Goal: Task Accomplishment & Management: Use online tool/utility

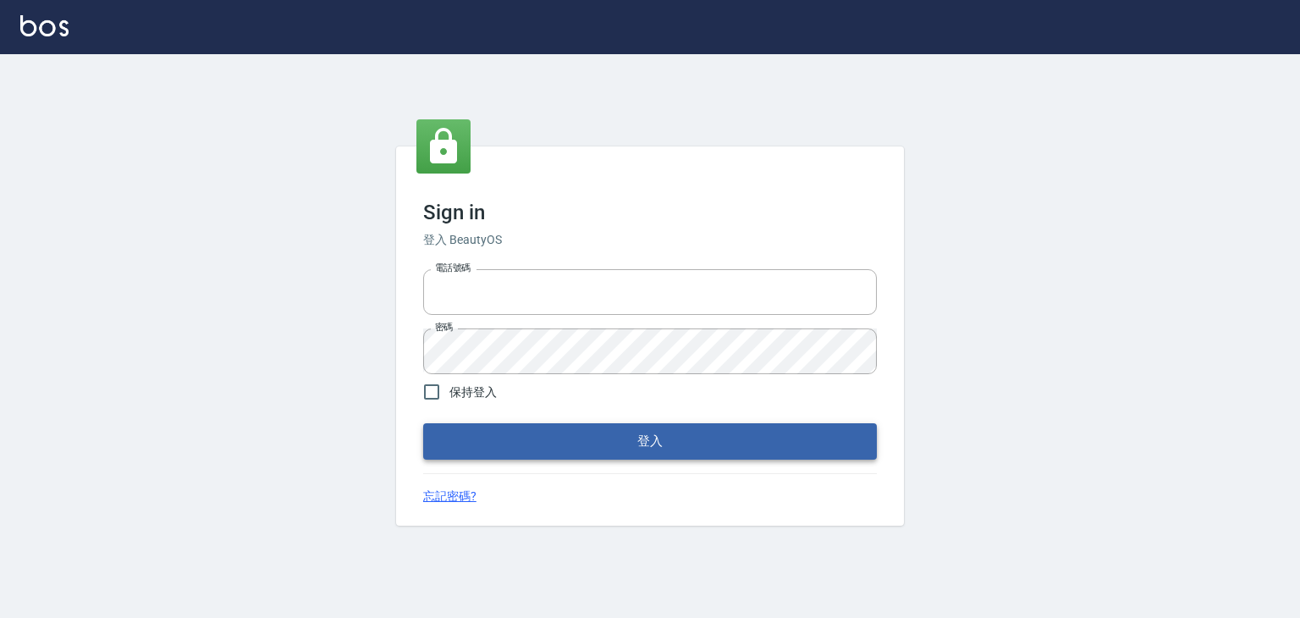
type input "6430581"
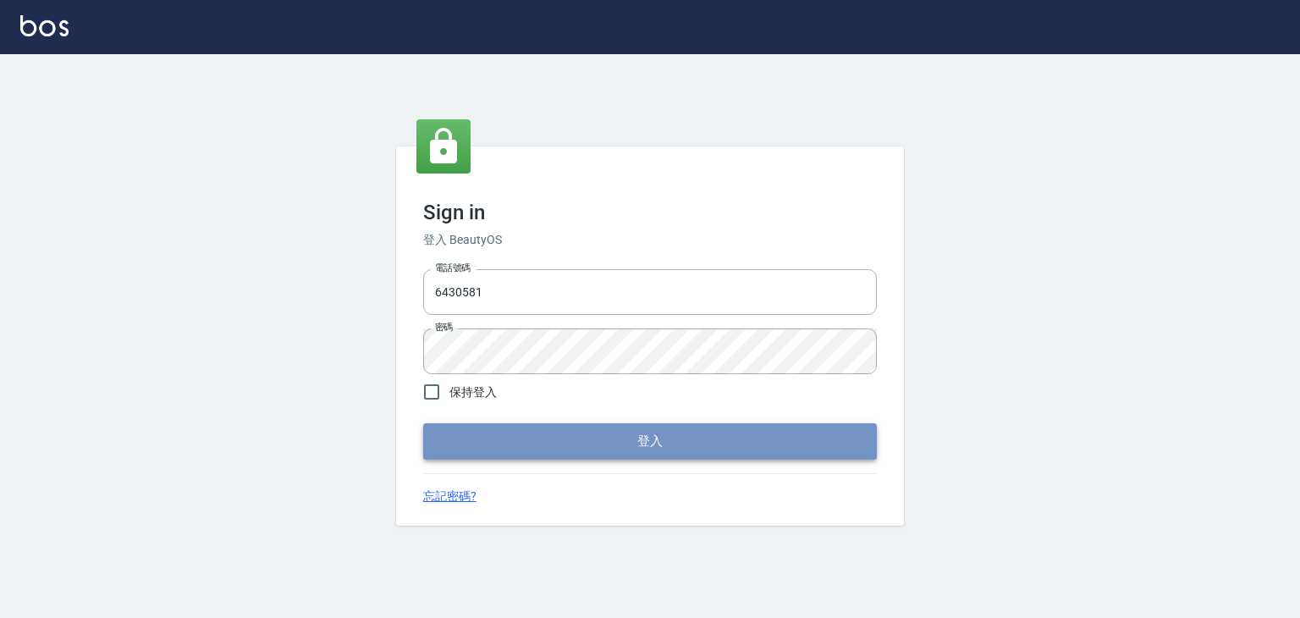
click at [630, 431] on button "登入" at bounding box center [650, 441] width 454 height 36
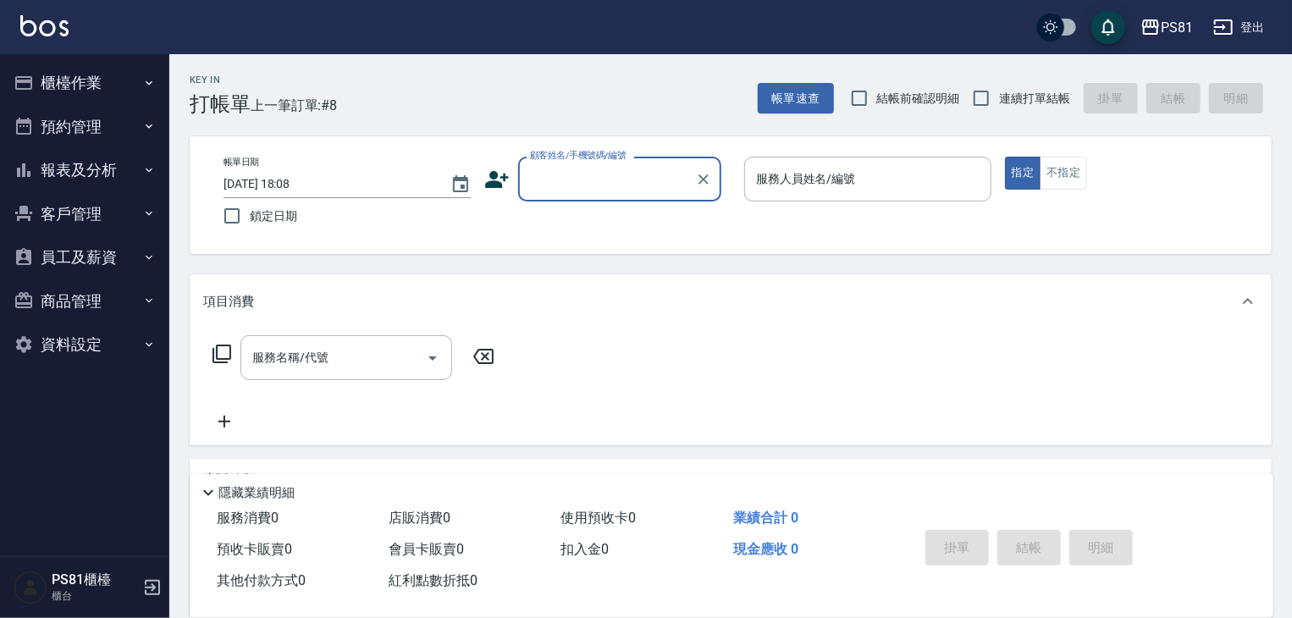
click at [102, 74] on button "櫃檯作業" at bounding box center [85, 83] width 156 height 44
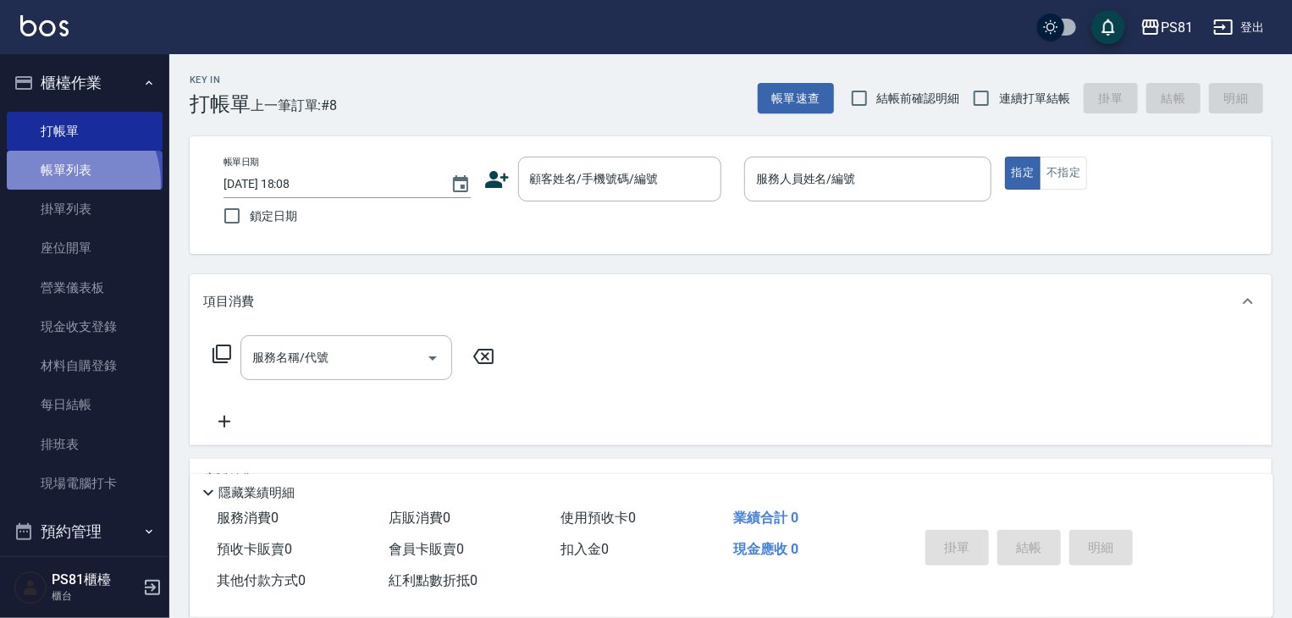
click at [63, 183] on link "帳單列表" at bounding box center [85, 170] width 156 height 39
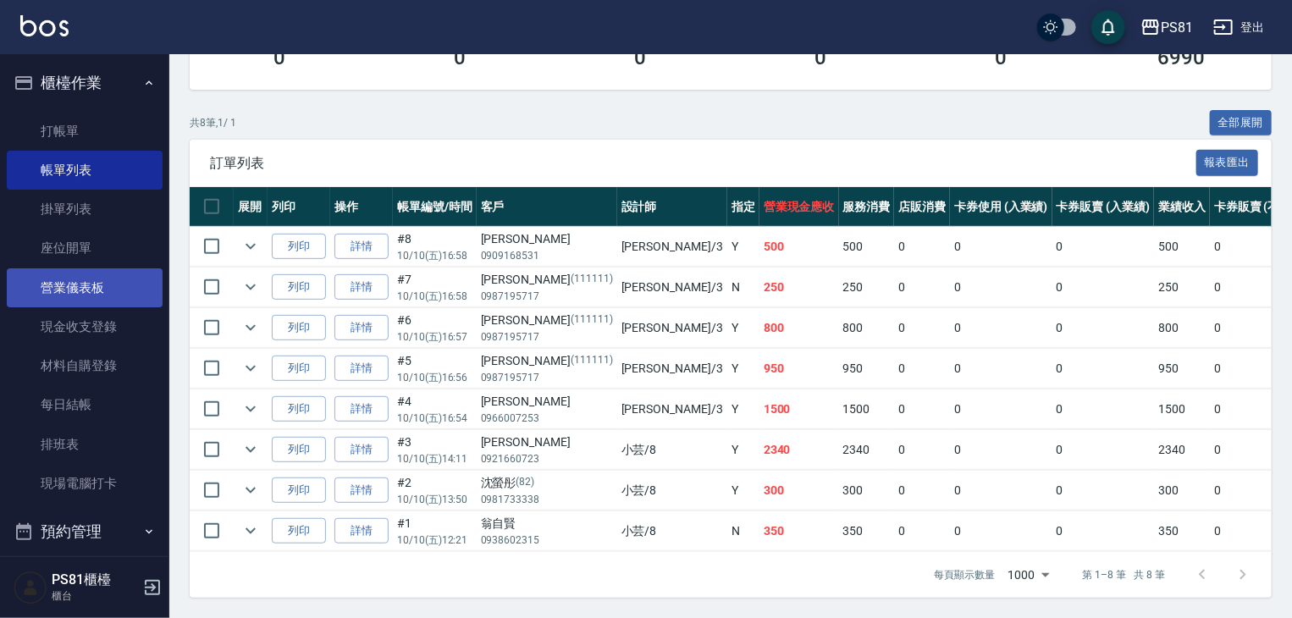
scroll to position [235, 0]
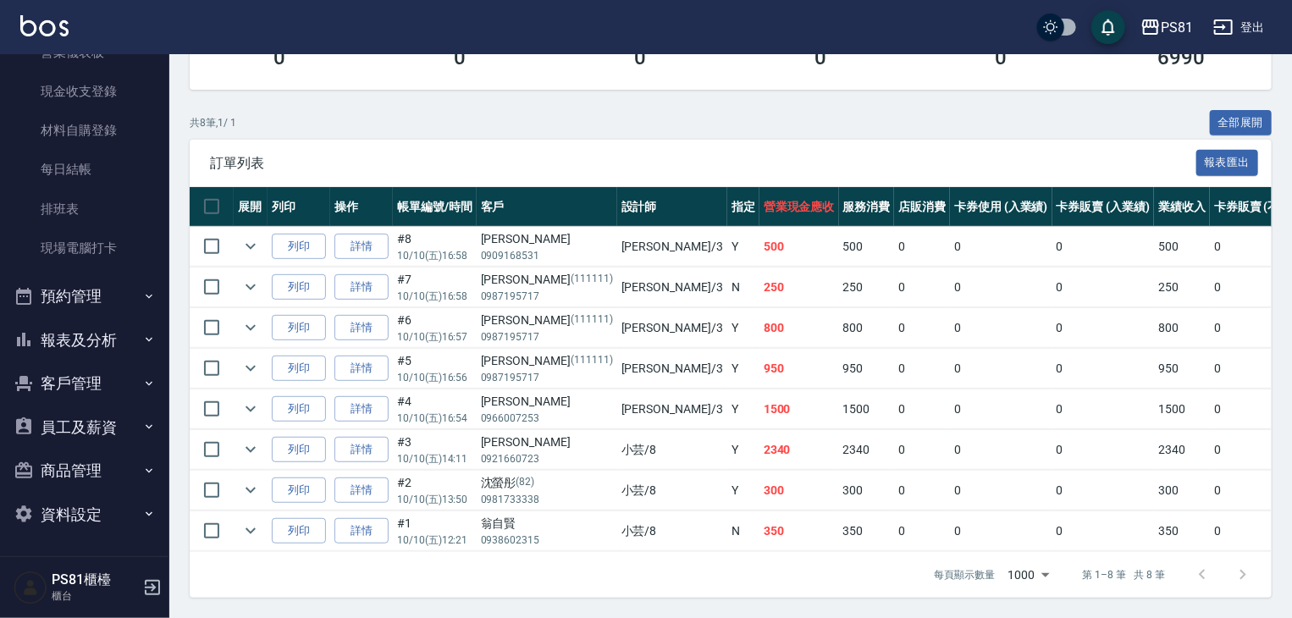
click at [103, 333] on button "報表及分析" at bounding box center [85, 340] width 156 height 44
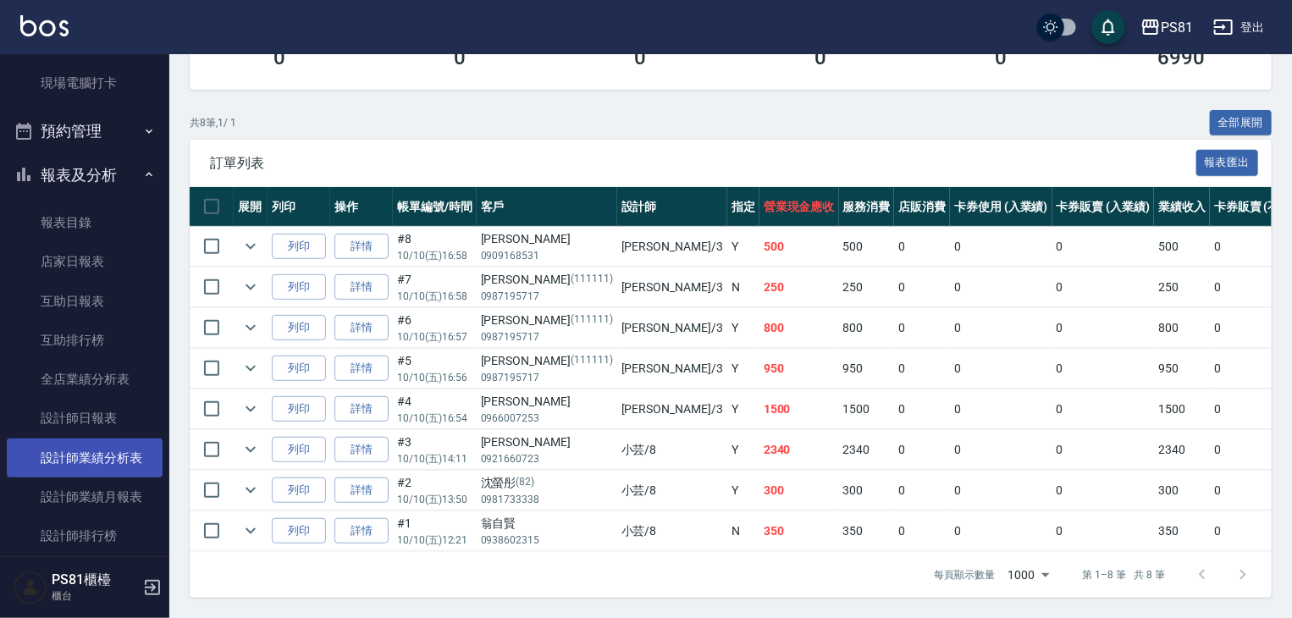
scroll to position [405, 0]
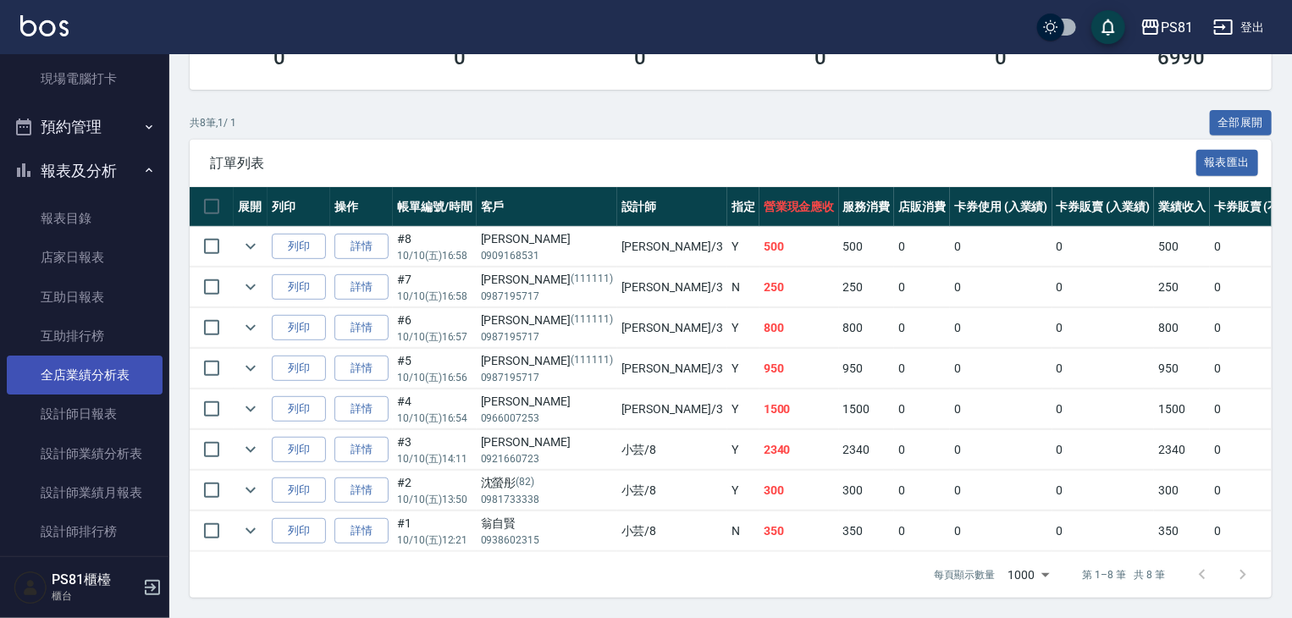
click at [130, 365] on link "全店業績分析表" at bounding box center [85, 375] width 156 height 39
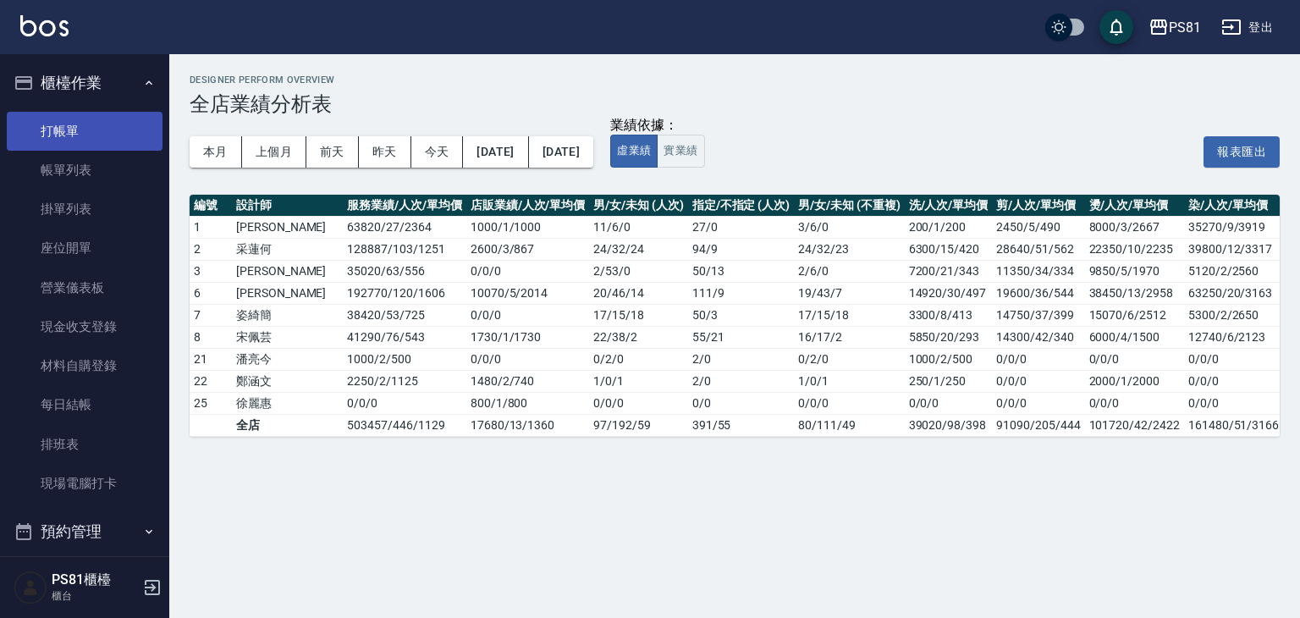
click at [102, 130] on link "打帳單" at bounding box center [85, 131] width 156 height 39
